Goal: Information Seeking & Learning: Learn about a topic

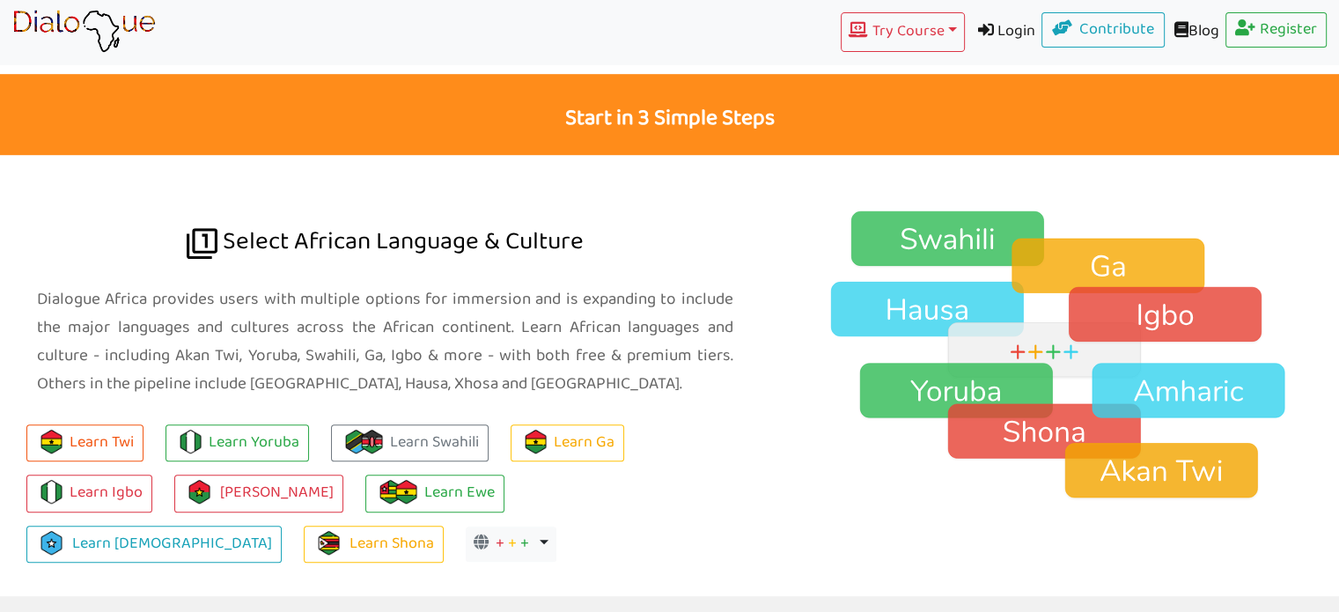
scroll to position [1145, 0]
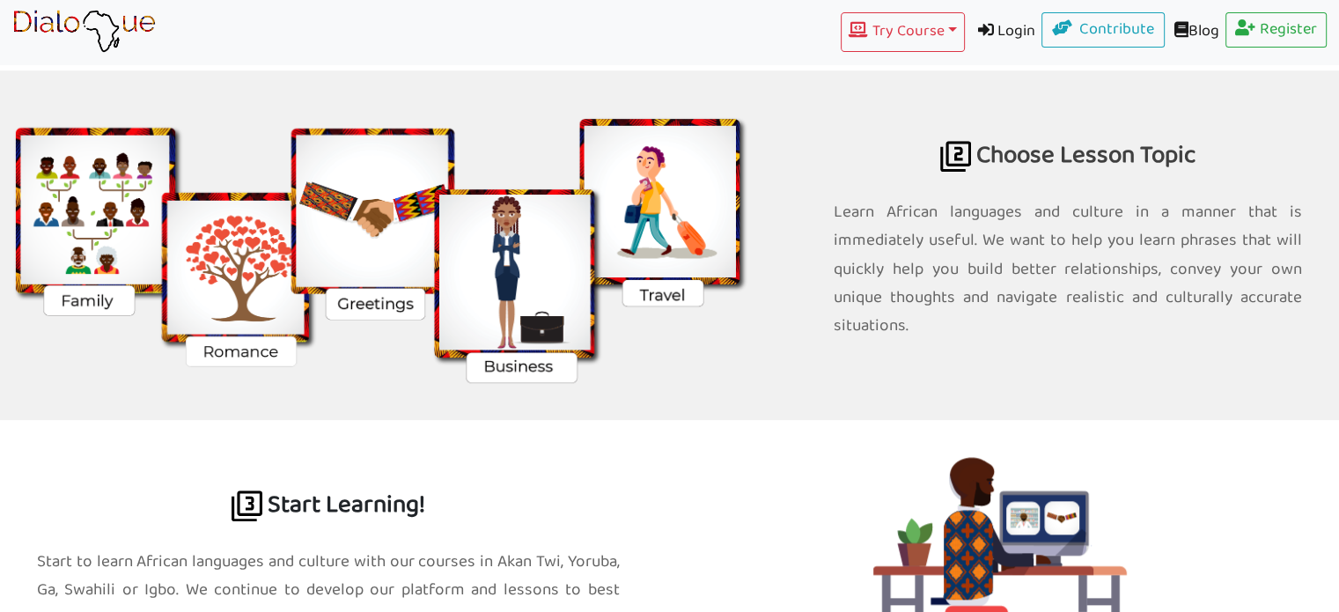
scroll to position [1585, 0]
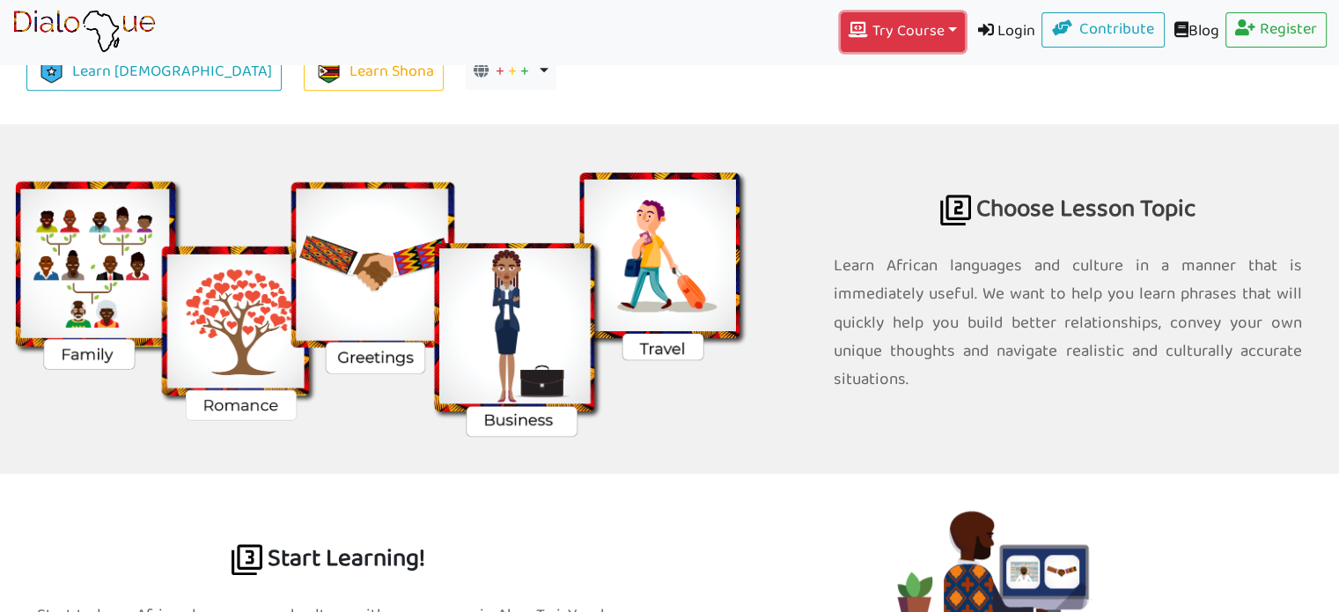
click at [937, 25] on button "Try Course Toggle Dropdown" at bounding box center [902, 32] width 123 height 40
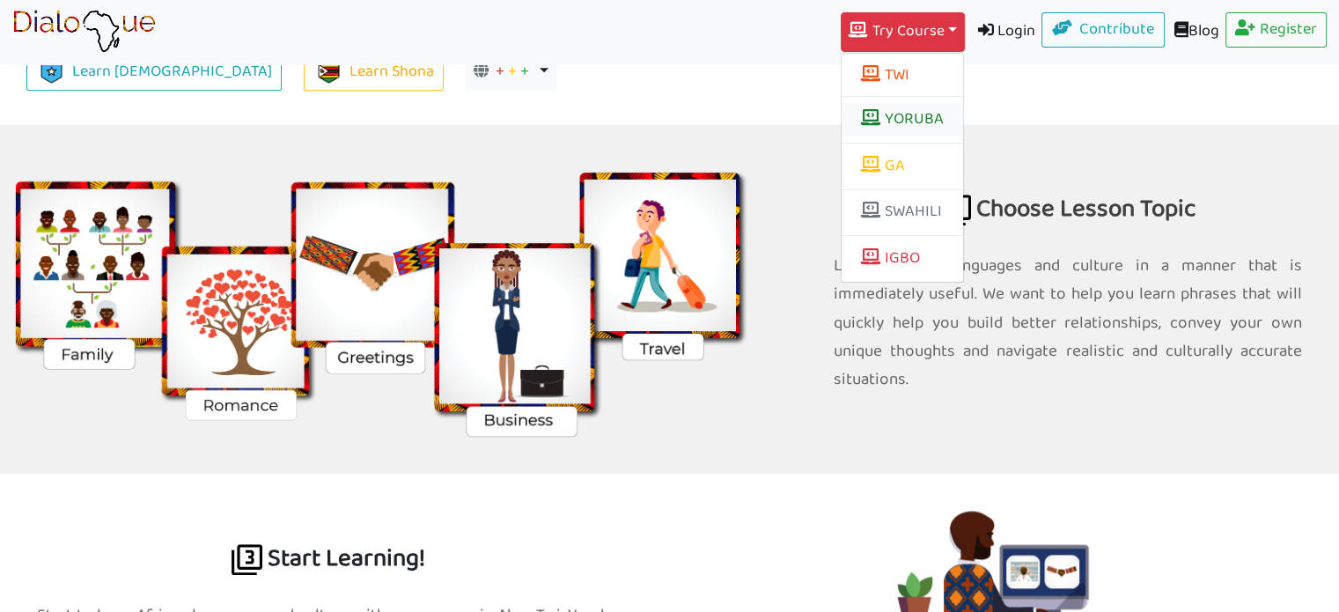
click at [902, 118] on link "YORUBA" at bounding box center [902, 119] width 121 height 33
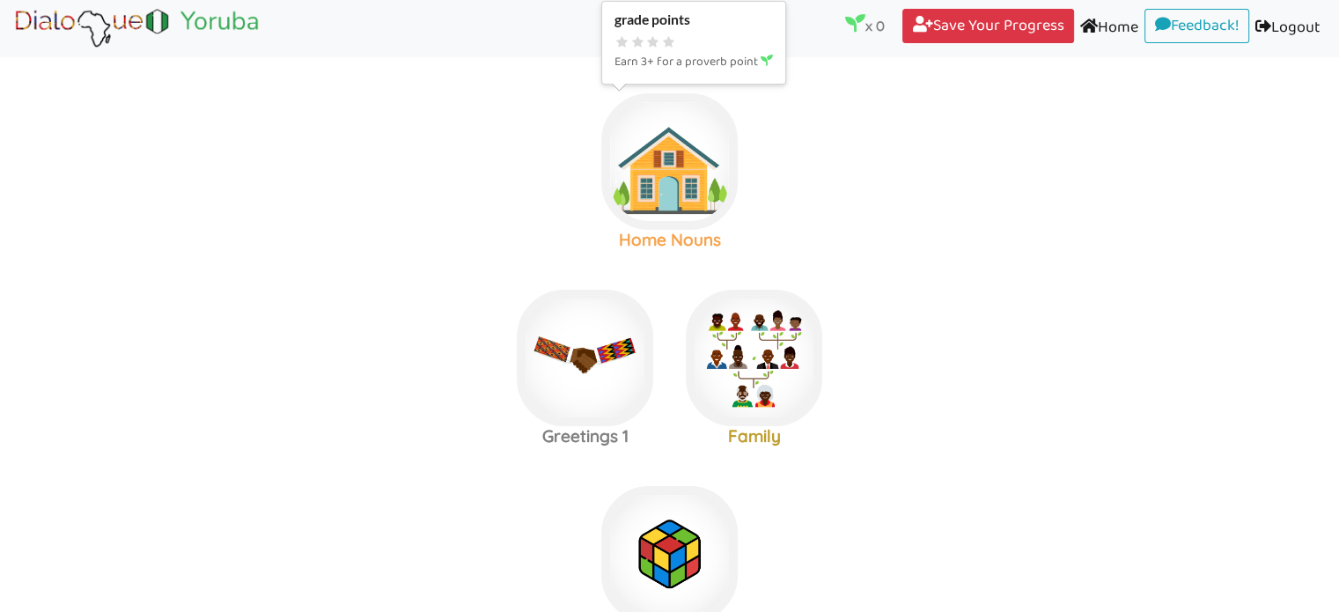
click at [662, 165] on img at bounding box center [669, 161] width 136 height 136
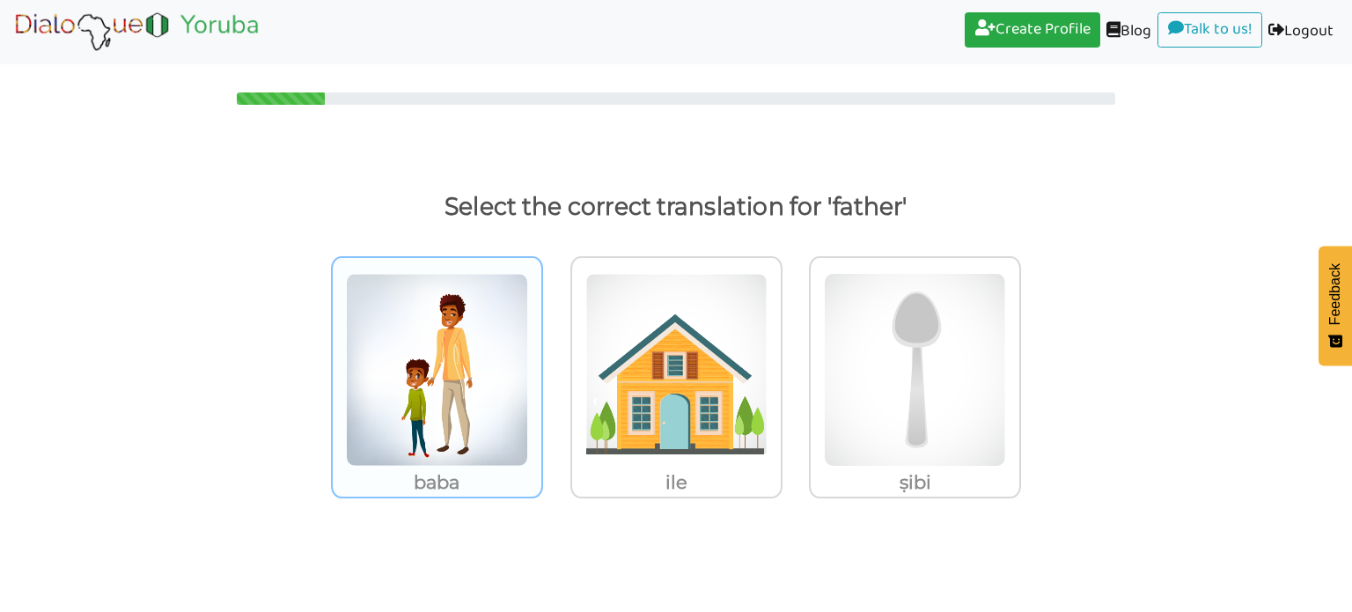
click at [435, 400] on img at bounding box center [437, 370] width 182 height 194
click at [541, 365] on input "baba" at bounding box center [547, 358] width 13 height 13
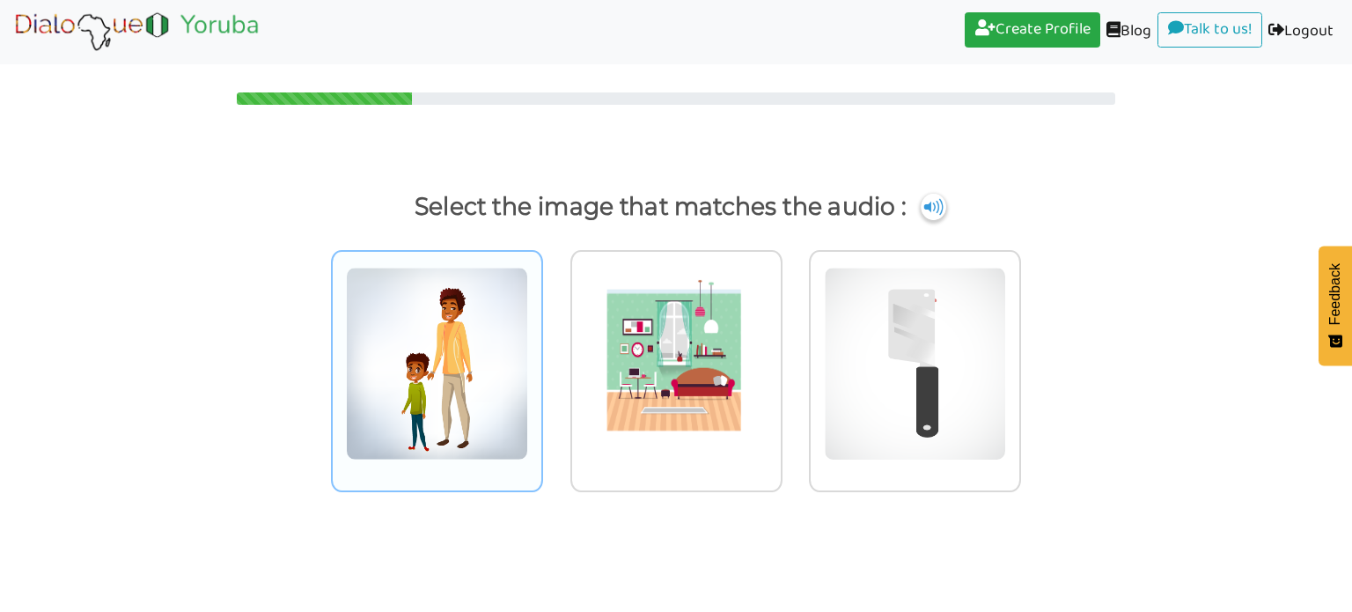
click at [455, 351] on img at bounding box center [437, 364] width 182 height 194
click at [541, 351] on input "radio" at bounding box center [547, 352] width 13 height 13
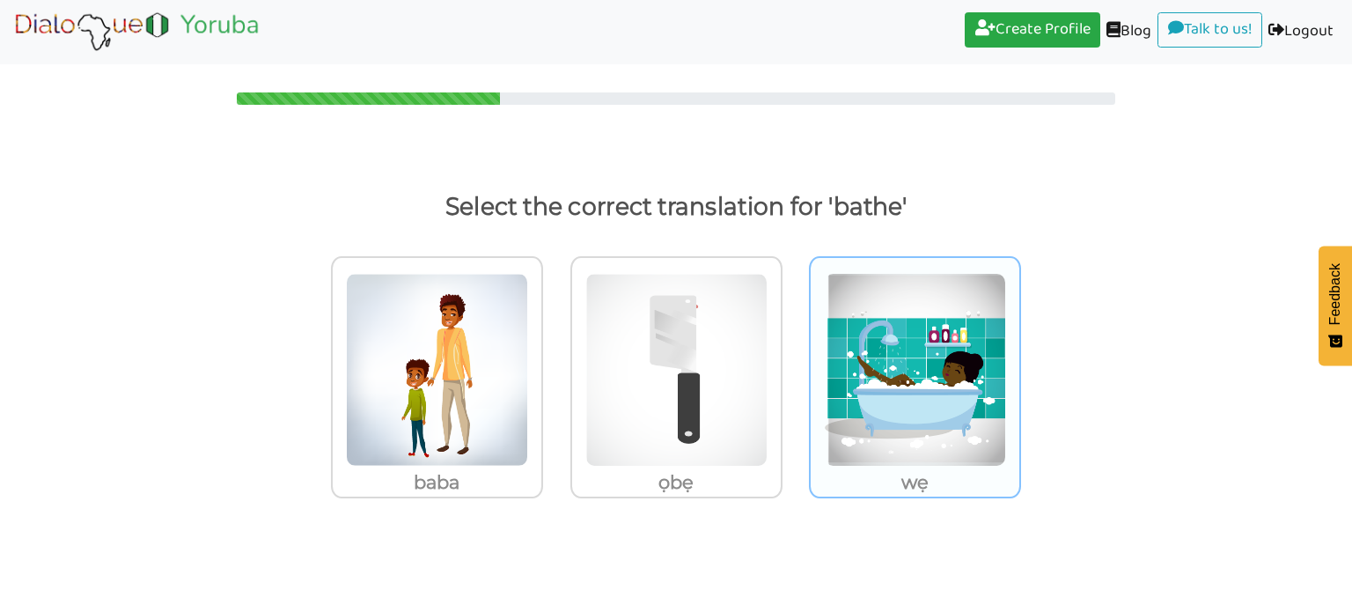
click at [528, 355] on img at bounding box center [437, 370] width 182 height 194
click at [555, 355] on input "wẹ" at bounding box center [547, 358] width 13 height 13
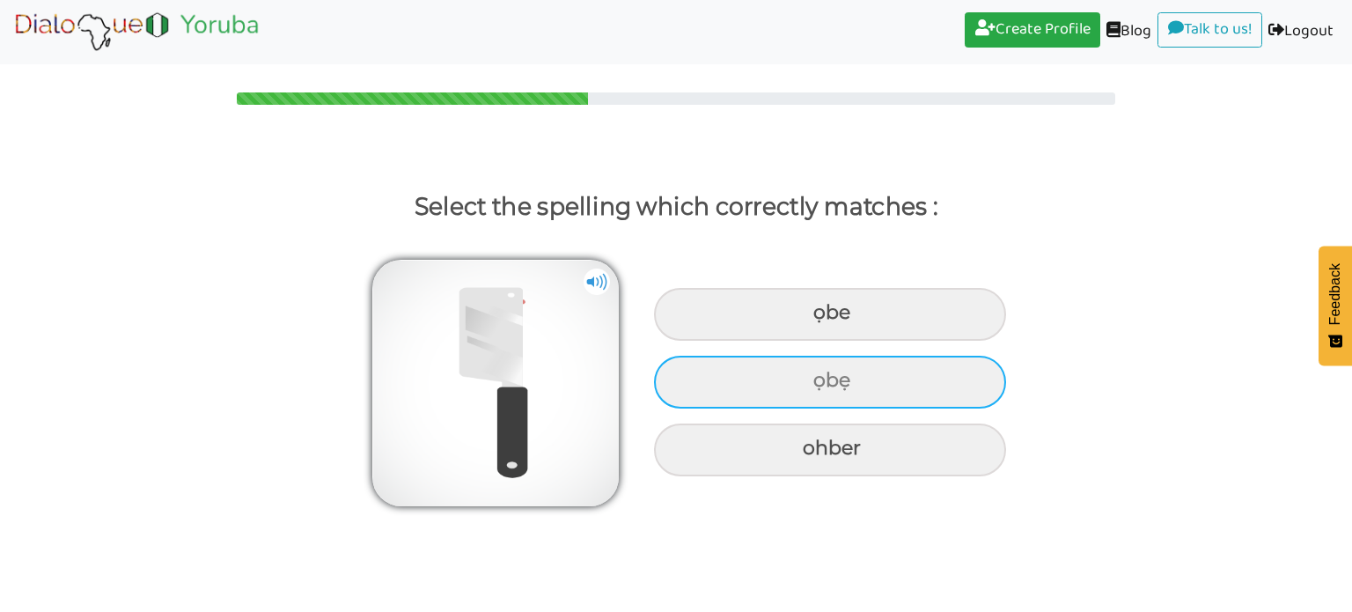
click at [732, 341] on div "ọbẹ" at bounding box center [830, 314] width 352 height 53
click at [810, 319] on input "ọbẹ" at bounding box center [815, 312] width 11 height 11
radio input "true"
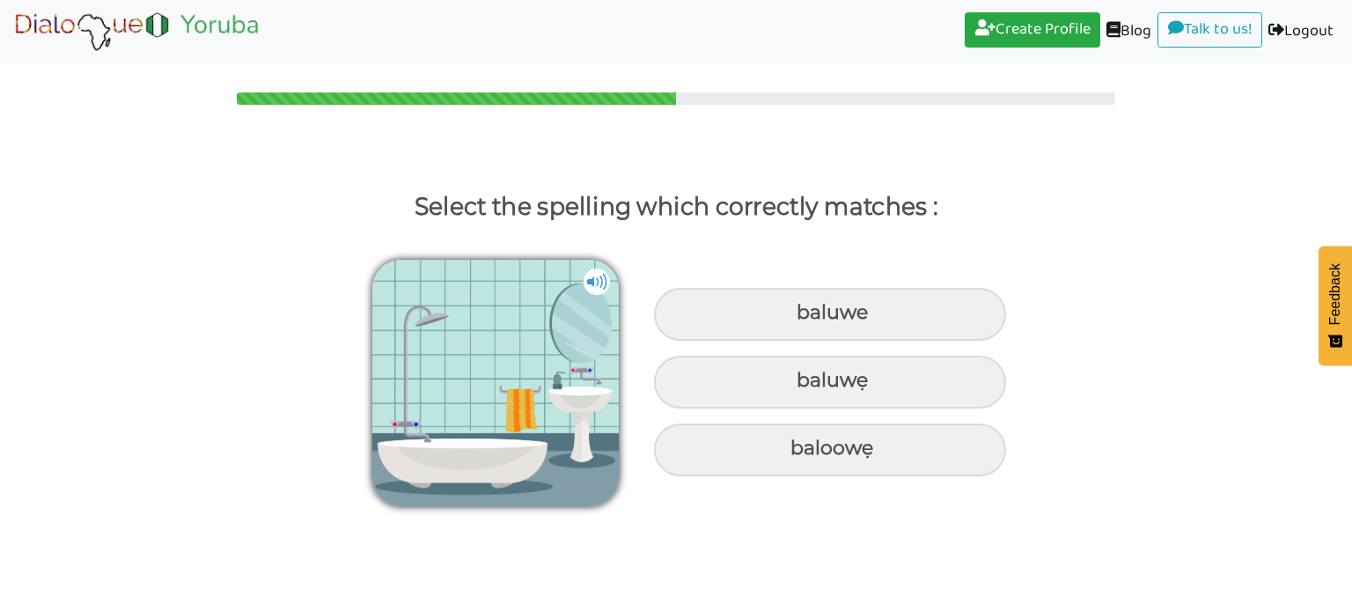
click at [732, 341] on div "baluwẹ" at bounding box center [830, 314] width 352 height 53
click at [793, 319] on input "baluwẹ" at bounding box center [798, 312] width 11 height 11
radio input "true"
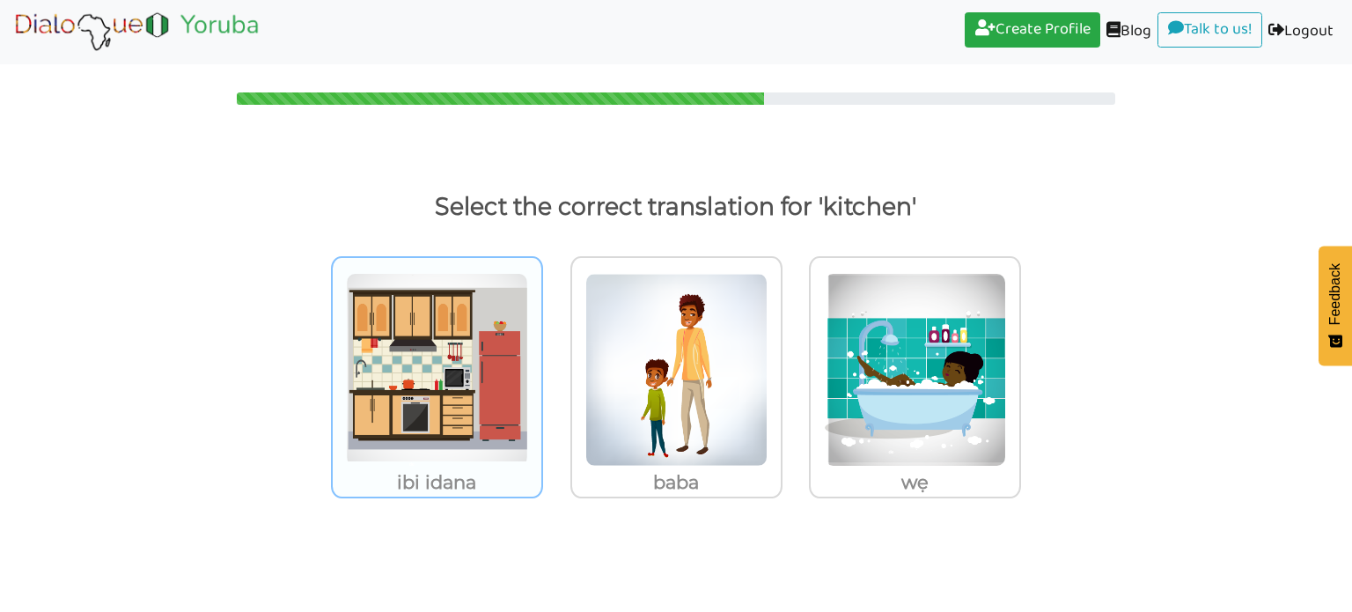
click at [438, 375] on img at bounding box center [437, 370] width 182 height 194
click at [541, 365] on input "ibi idana" at bounding box center [547, 358] width 13 height 13
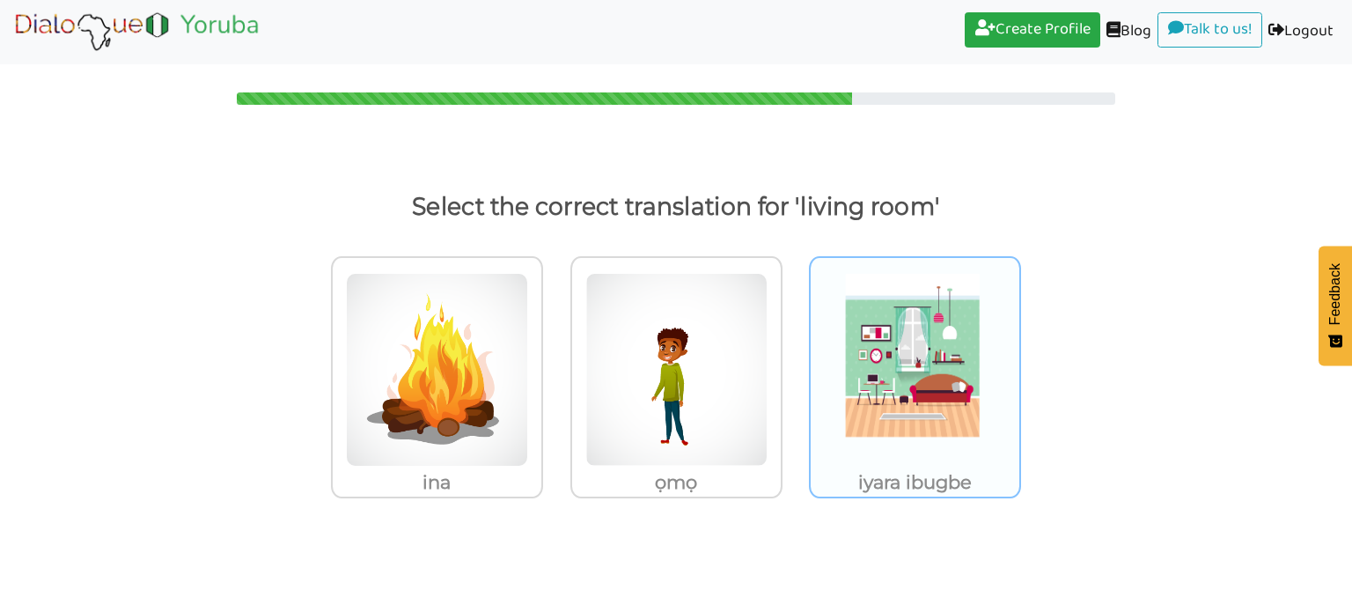
click at [528, 362] on img at bounding box center [437, 370] width 182 height 194
click at [555, 362] on input "iyara ibugbe" at bounding box center [547, 358] width 13 height 13
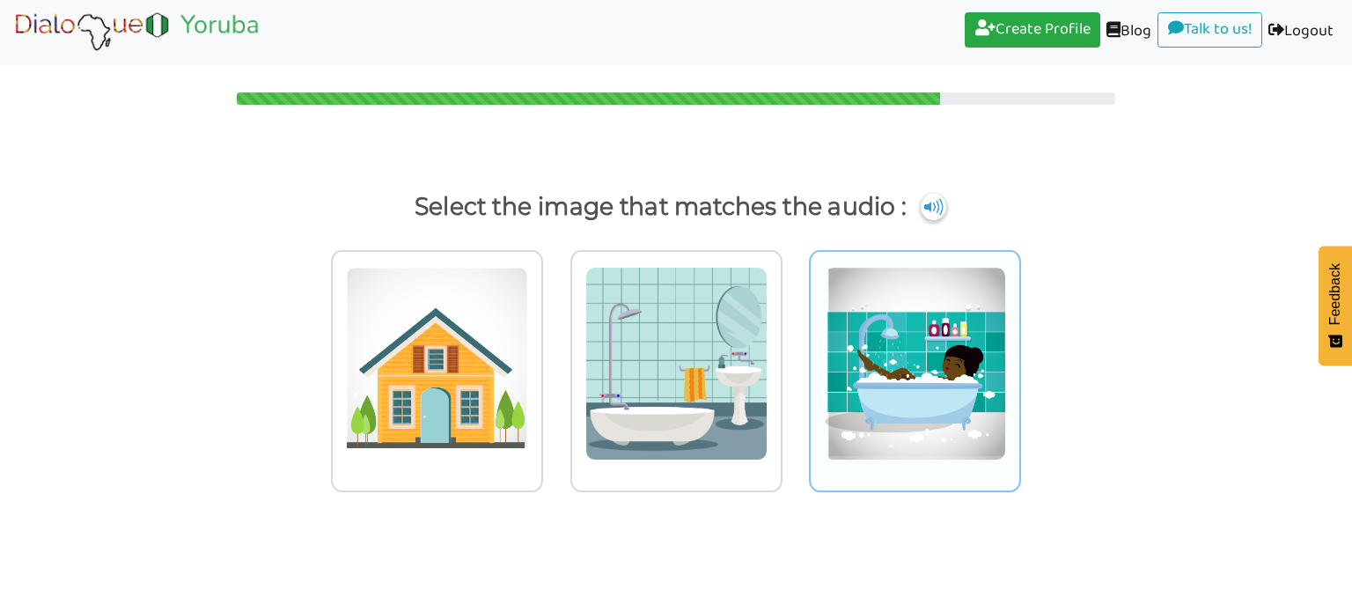
click at [528, 358] on img at bounding box center [437, 364] width 182 height 194
click at [555, 358] on input "radio" at bounding box center [547, 352] width 13 height 13
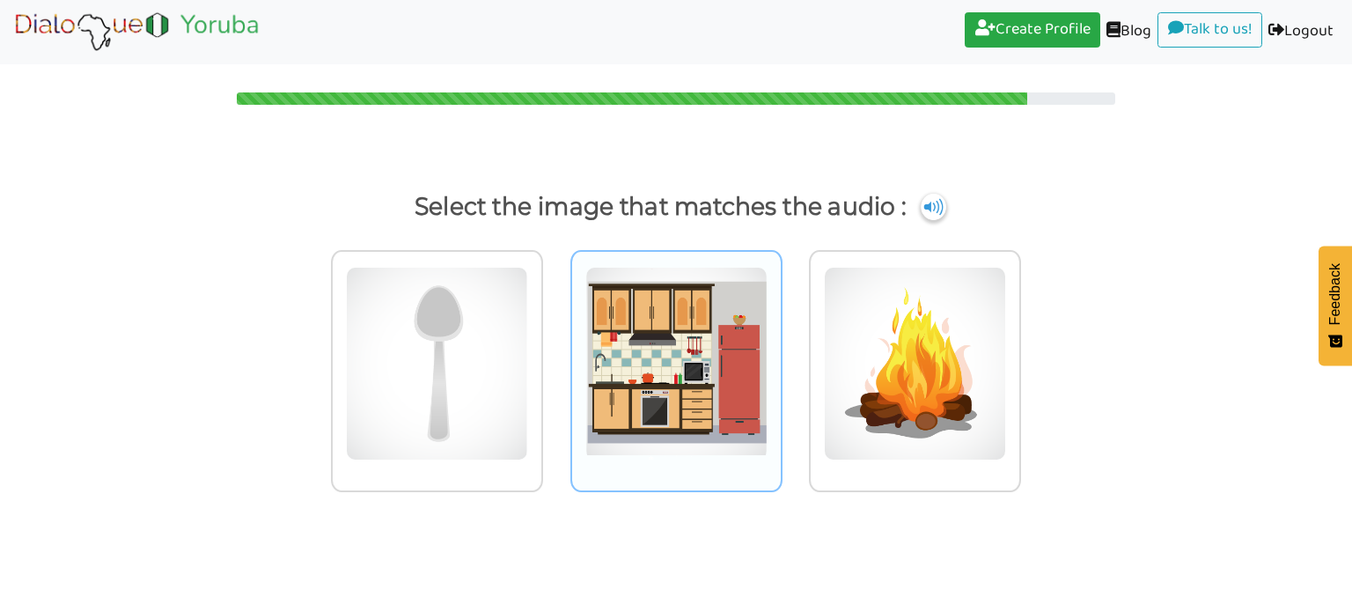
click at [528, 360] on img at bounding box center [437, 364] width 182 height 194
click at [555, 359] on input "radio" at bounding box center [547, 352] width 13 height 13
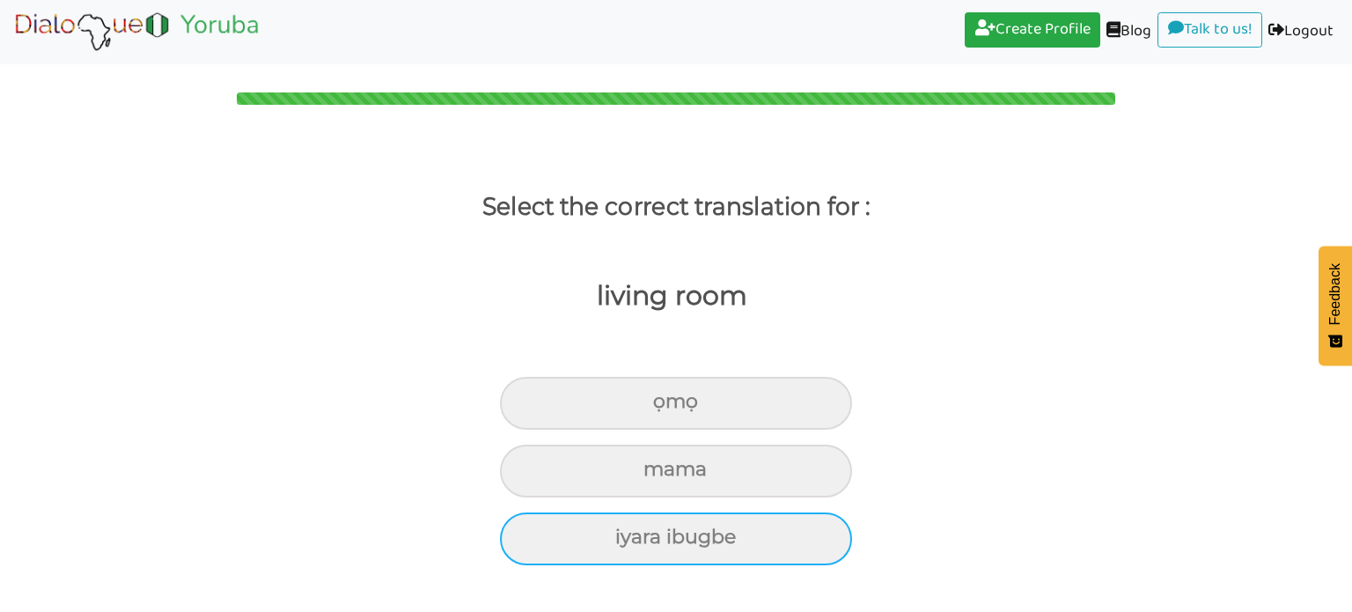
click at [690, 430] on div "iyara ibugbe" at bounding box center [676, 403] width 352 height 53
click at [666, 408] on input "iyara ibugbe" at bounding box center [660, 401] width 11 height 11
radio input "true"
